Goal: Transaction & Acquisition: Purchase product/service

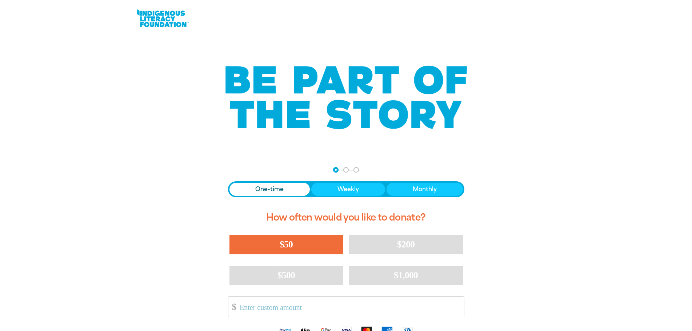
click at [290, 246] on span "$50" at bounding box center [285, 244] width 13 height 11
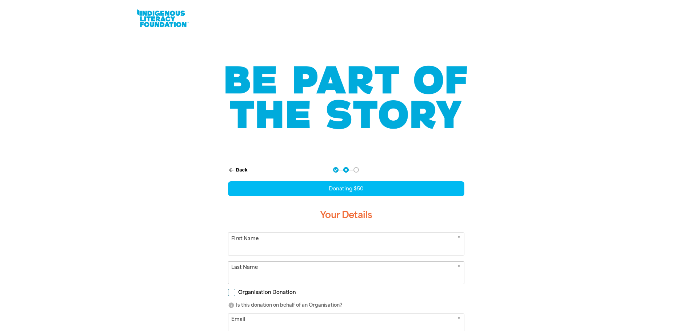
scroll to position [88, 0]
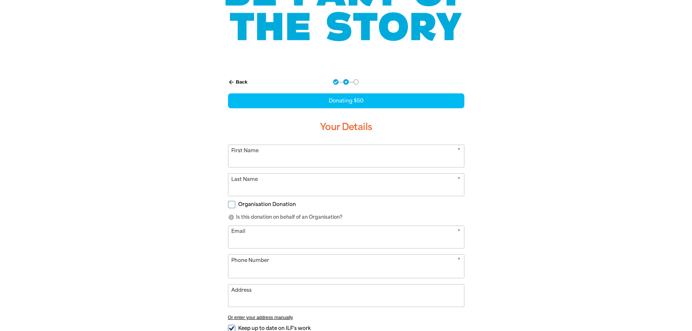
select select "AU"
click at [325, 160] on input "First Name" at bounding box center [345, 156] width 235 height 22
type input "Ange"
click at [335, 185] on input "Last Name" at bounding box center [345, 185] width 235 height 22
type input "[PERSON_NAME]"
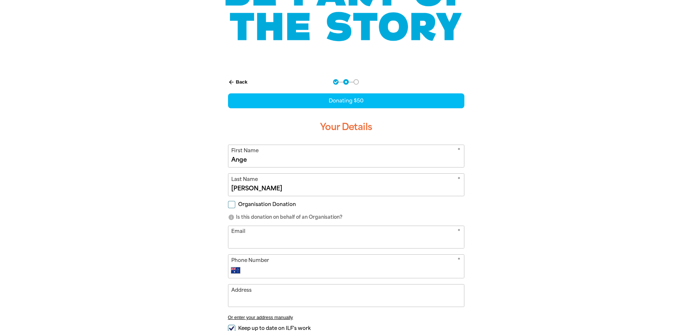
click at [231, 205] on input "Organisation Donation" at bounding box center [231, 204] width 7 height 7
checkbox input "true"
select select "AU"
click at [231, 205] on input "Organisation Donation" at bounding box center [231, 204] width 7 height 7
checkbox input "false"
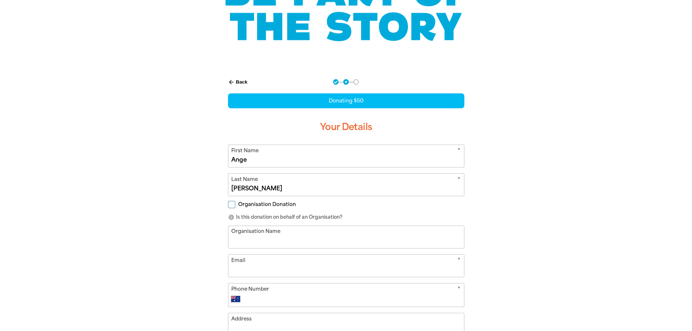
select select "AU"
click at [250, 236] on input "Email" at bounding box center [345, 237] width 235 height 22
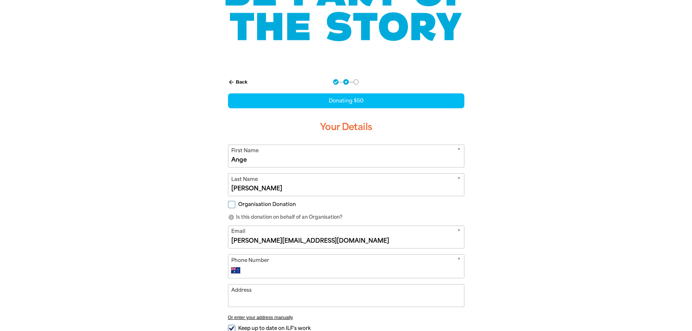
type input "[PERSON_NAME][EMAIL_ADDRESS][DOMAIN_NAME]"
click at [378, 273] on input "Phone Number" at bounding box center [353, 270] width 215 height 9
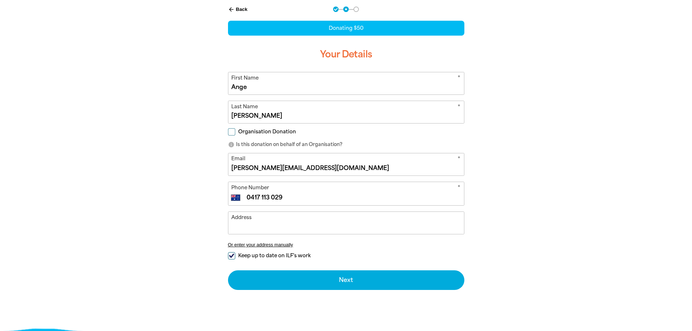
type input "0417 113 029"
click at [234, 254] on input "Keep up to date on ILF's work" at bounding box center [231, 255] width 7 height 7
checkbox input "false"
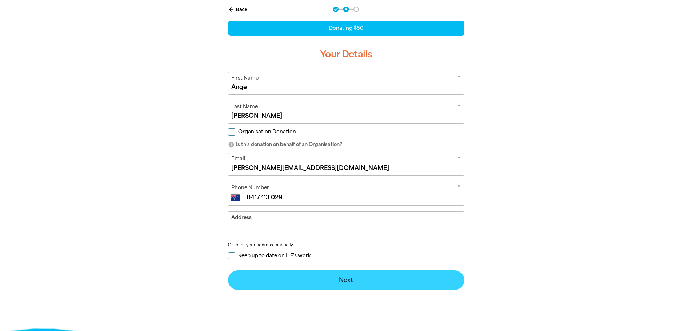
click at [336, 278] on button "Next chevron_right" at bounding box center [346, 280] width 236 height 20
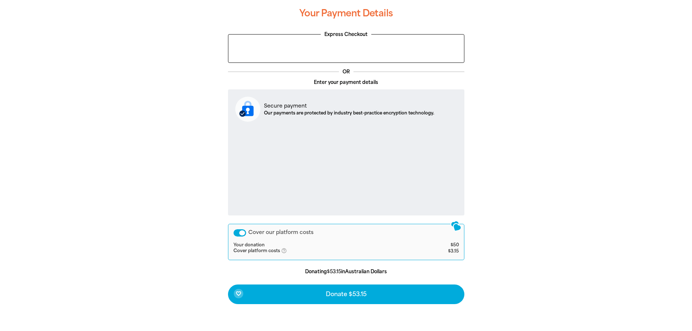
scroll to position [216, 0]
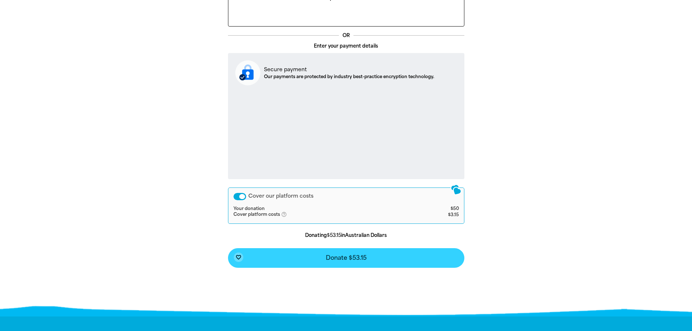
click at [372, 255] on button "favorite_border Donate $53.15" at bounding box center [346, 258] width 236 height 20
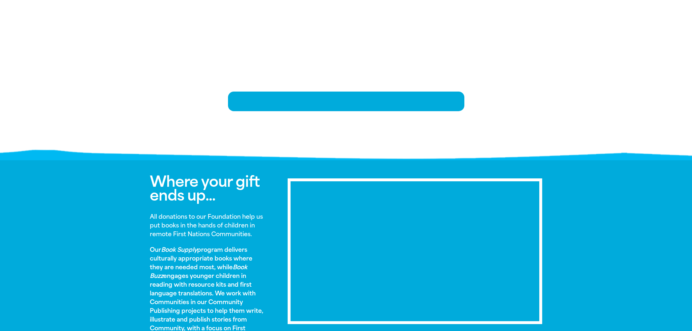
scroll to position [148, 0]
